Goal: Find specific page/section: Find specific page/section

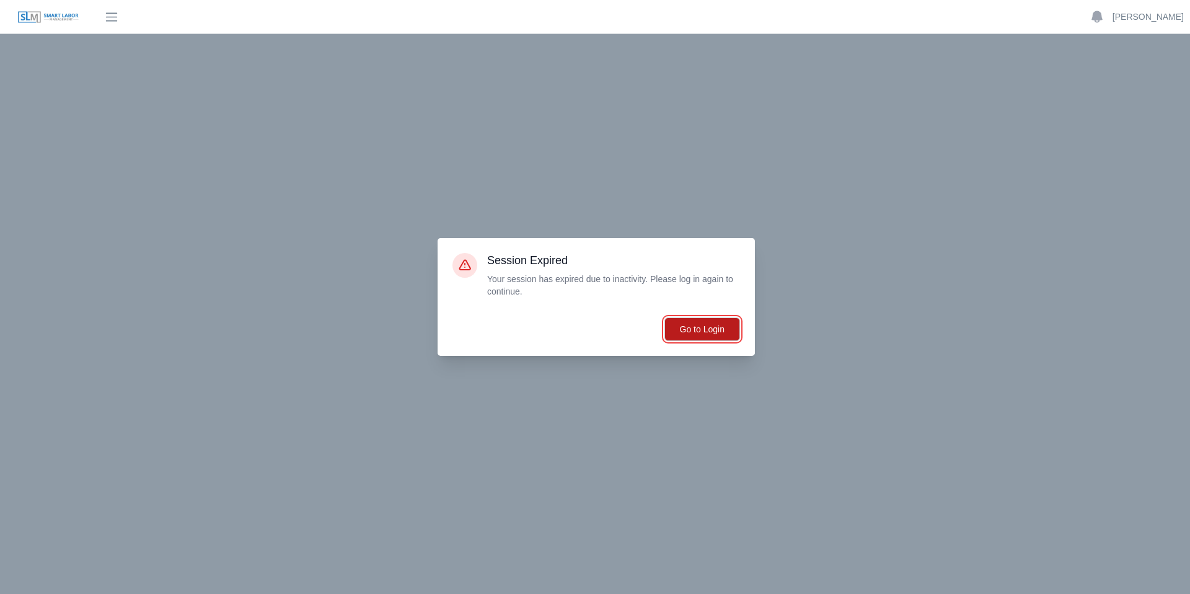
click at [714, 329] on button "Go to Login" at bounding box center [703, 329] width 76 height 24
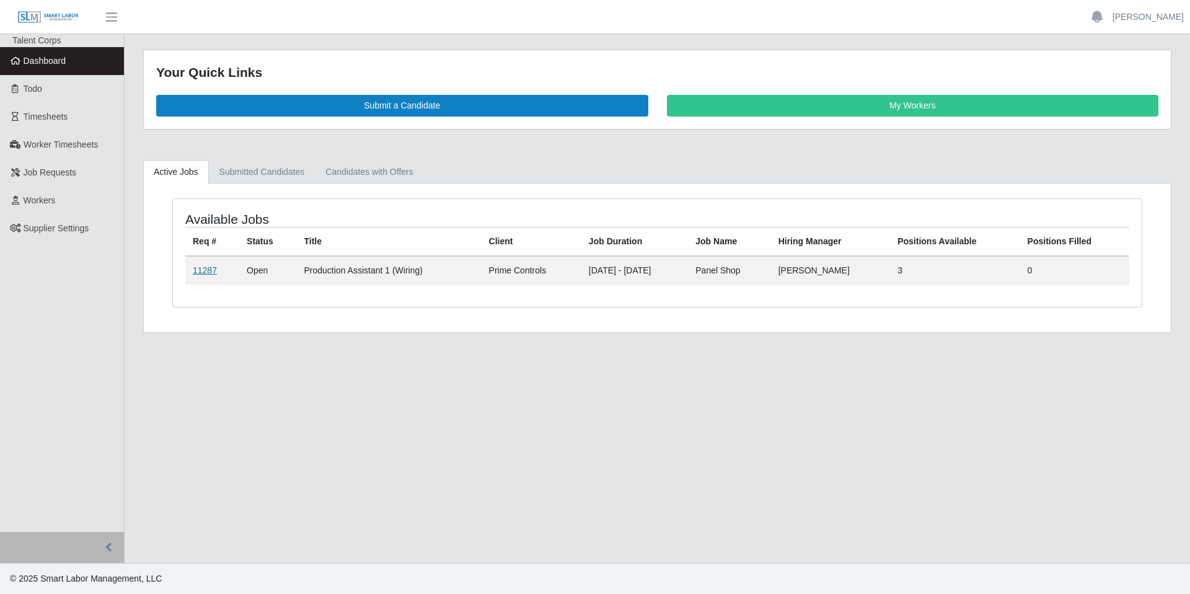
click at [195, 270] on link "11287" at bounding box center [205, 270] width 24 height 10
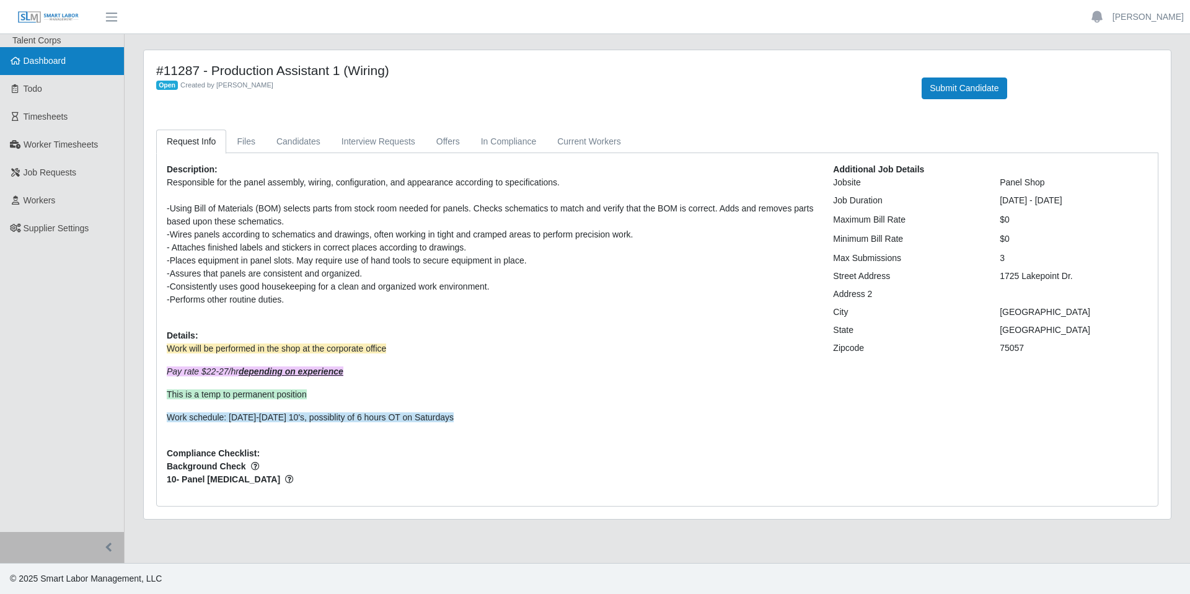
click at [45, 65] on span "Dashboard" at bounding box center [45, 61] width 43 height 10
